Goal: Find contact information: Find contact information

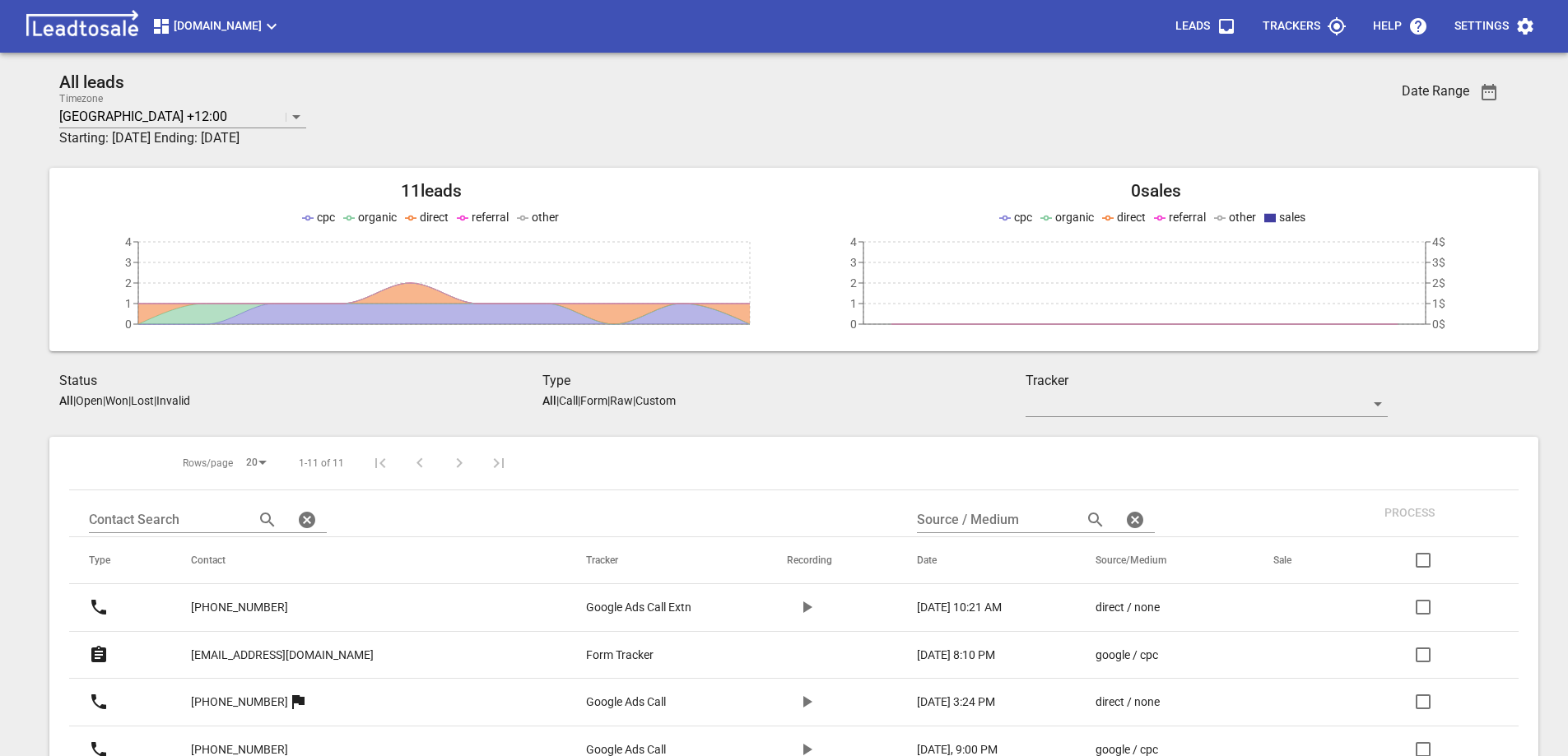
scroll to position [247, 0]
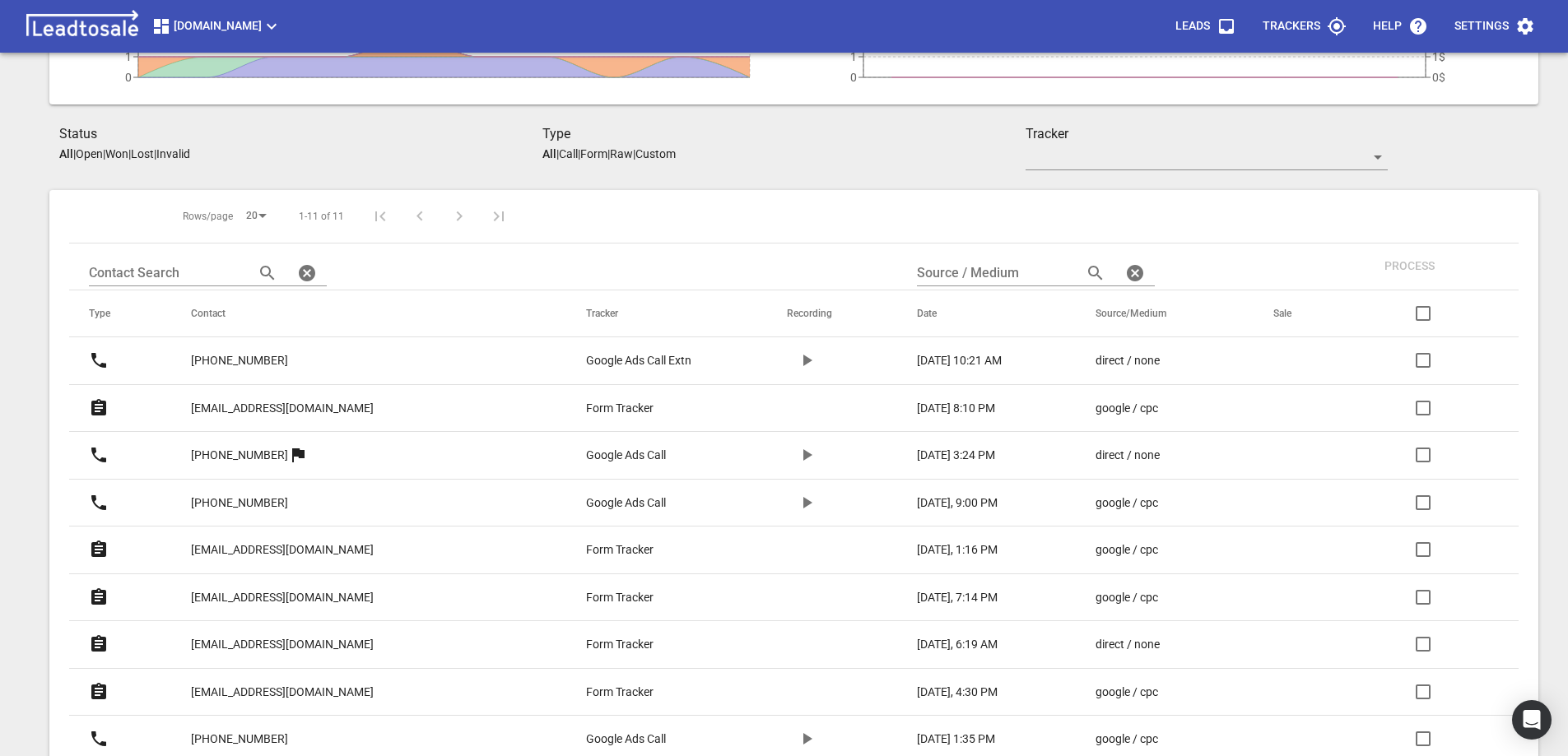
click at [286, 409] on p "[EMAIL_ADDRESS][DOMAIN_NAME]" at bounding box center [282, 408] width 183 height 17
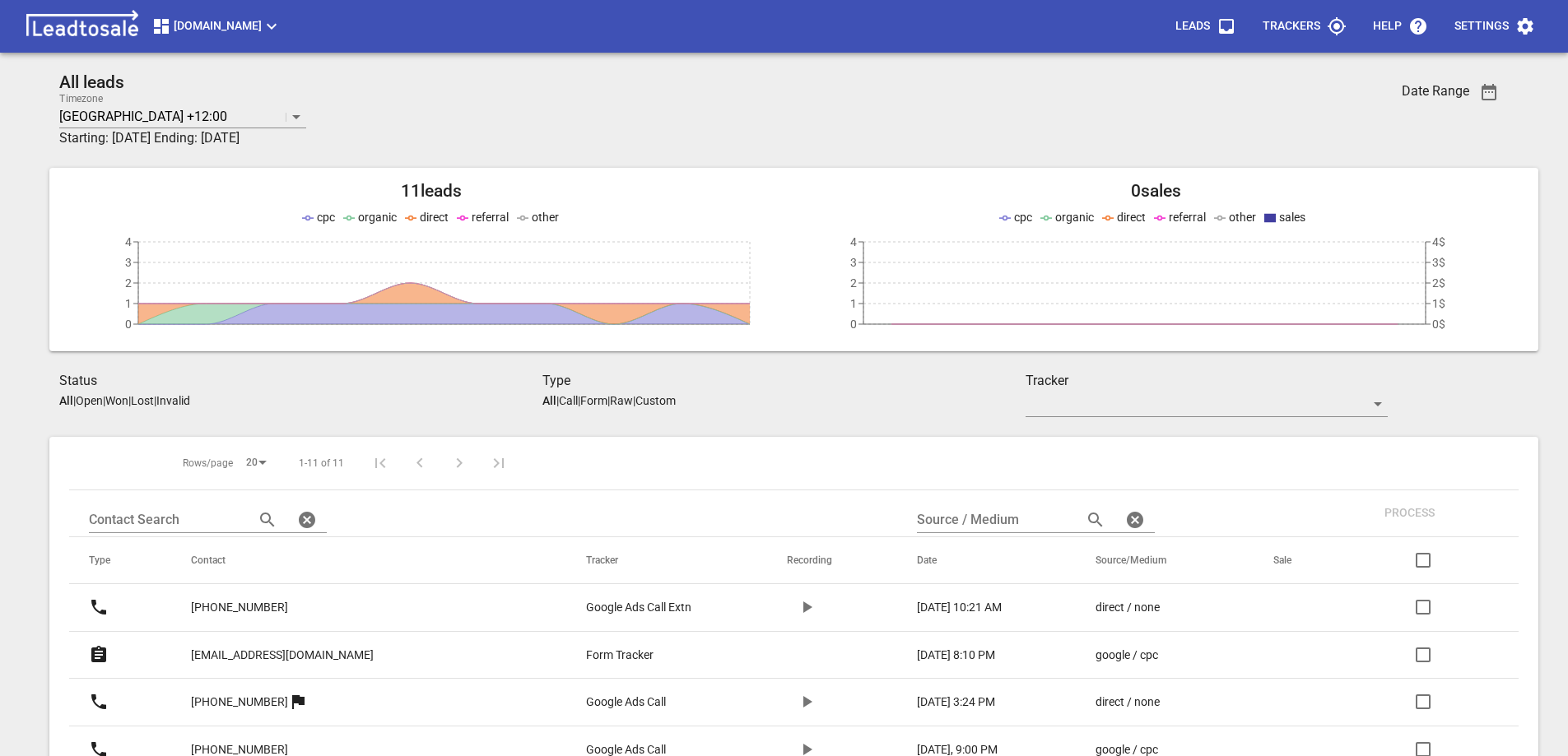
scroll to position [247, 0]
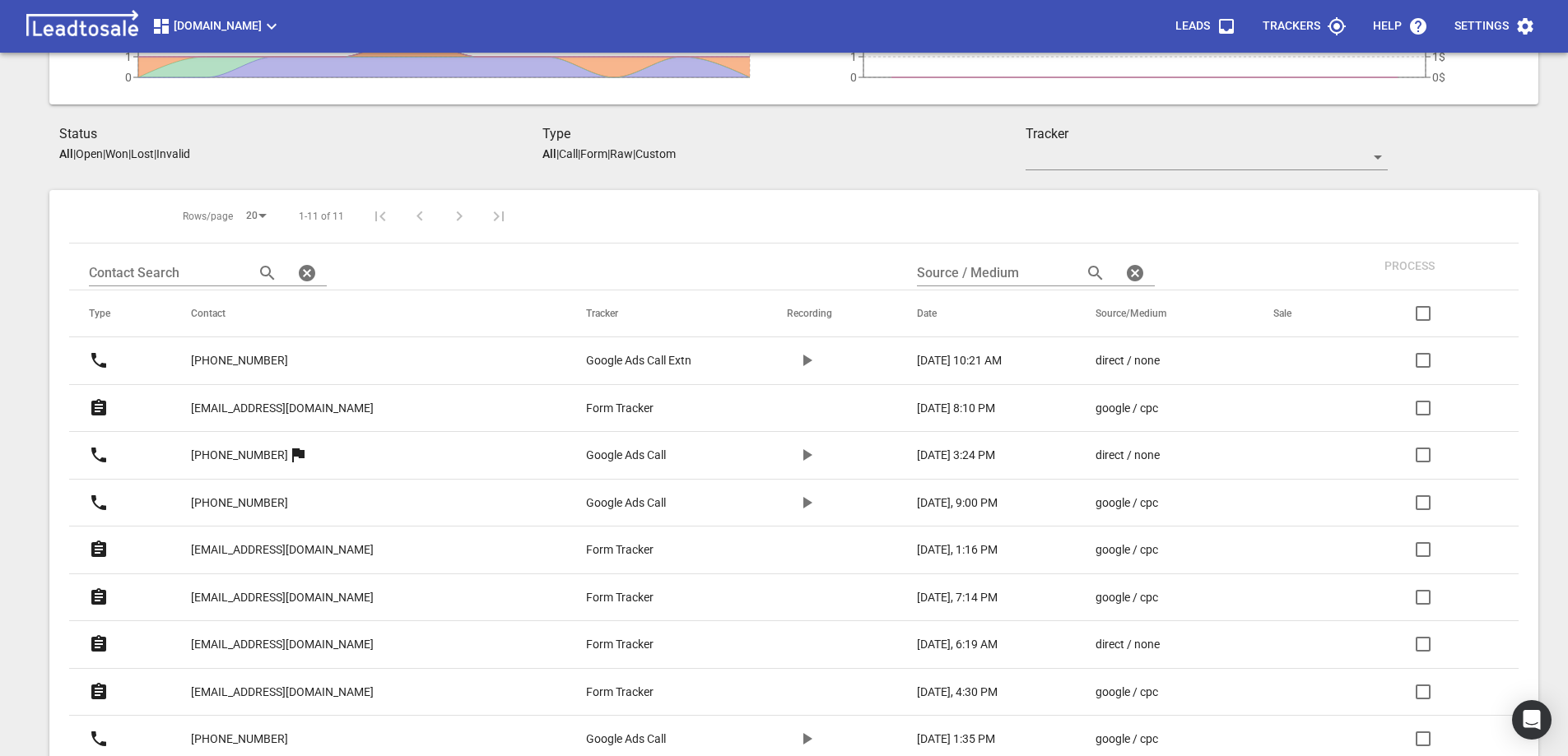
click at [274, 497] on p "[PHONE_NUMBER]" at bounding box center [239, 503] width 97 height 17
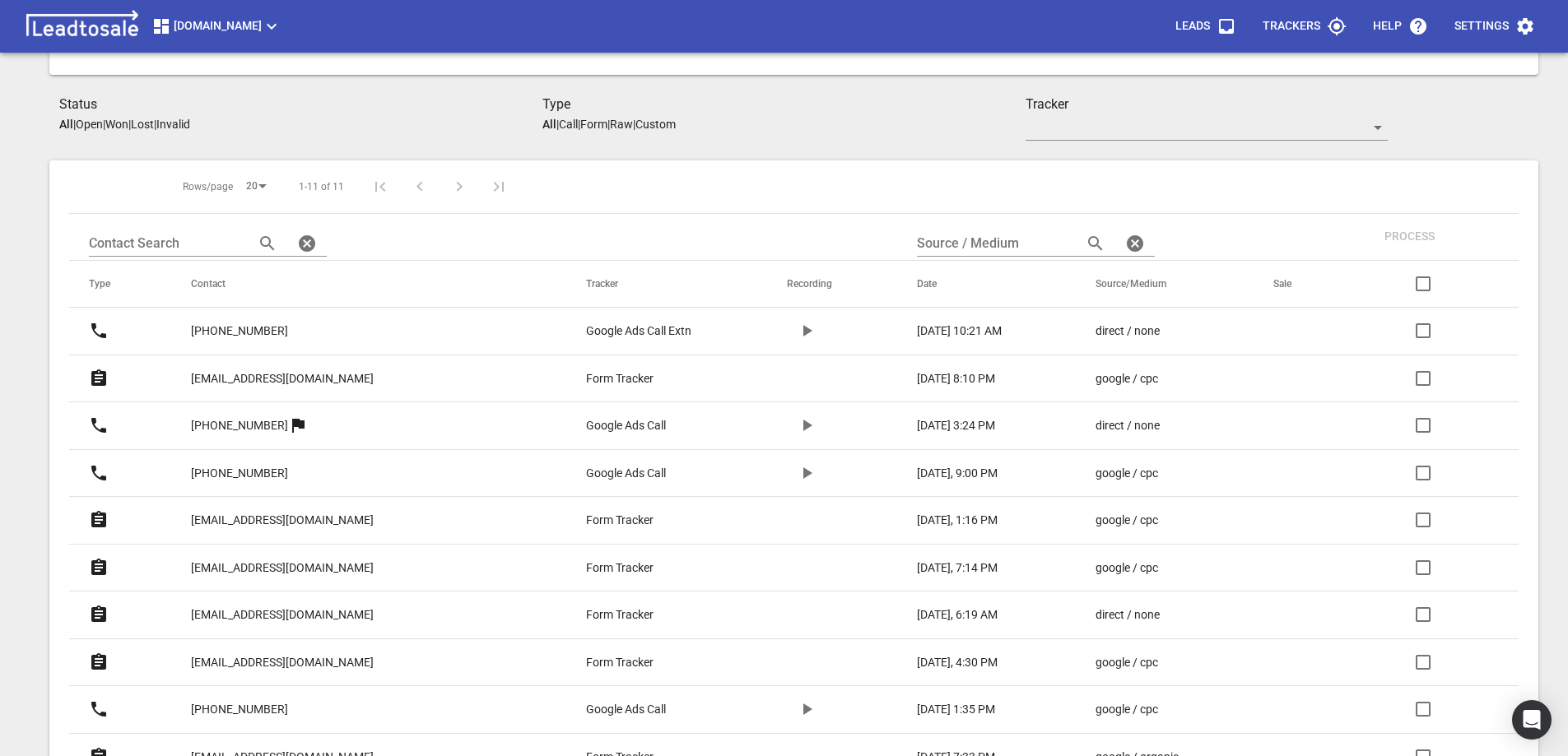
scroll to position [247, 0]
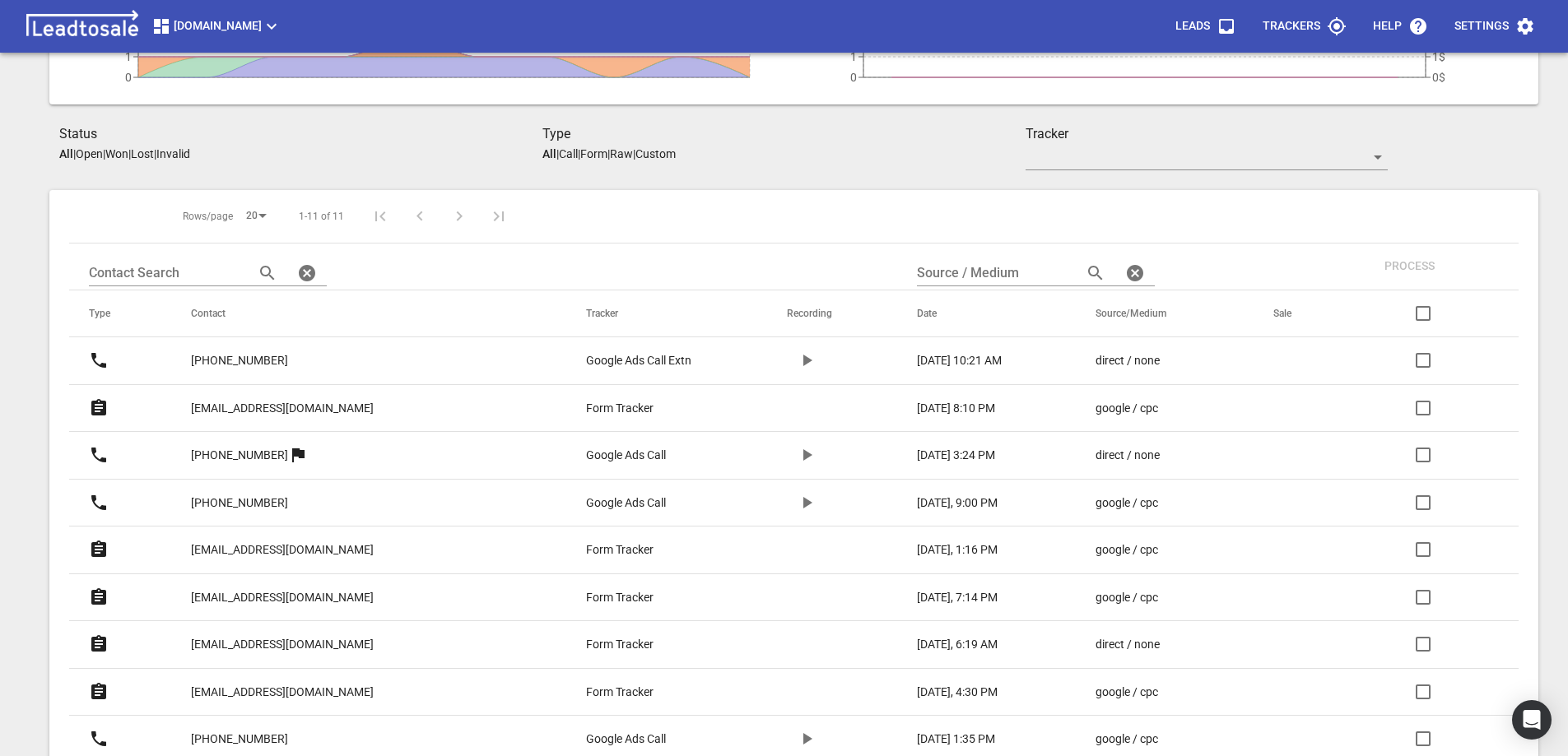
click at [246, 451] on p "[PHONE_NUMBER]" at bounding box center [239, 455] width 97 height 17
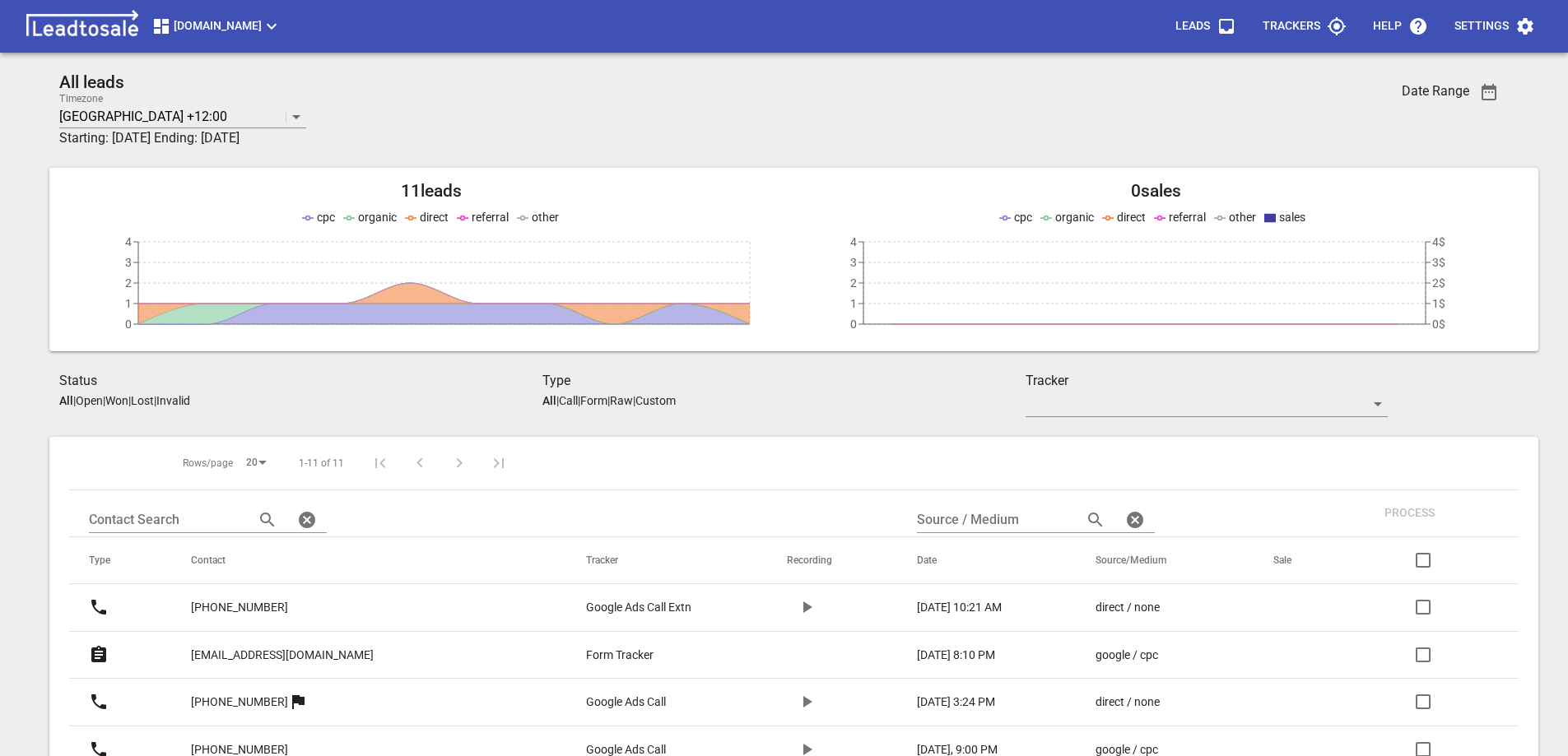
scroll to position [247, 0]
